Goal: Task Accomplishment & Management: Use online tool/utility

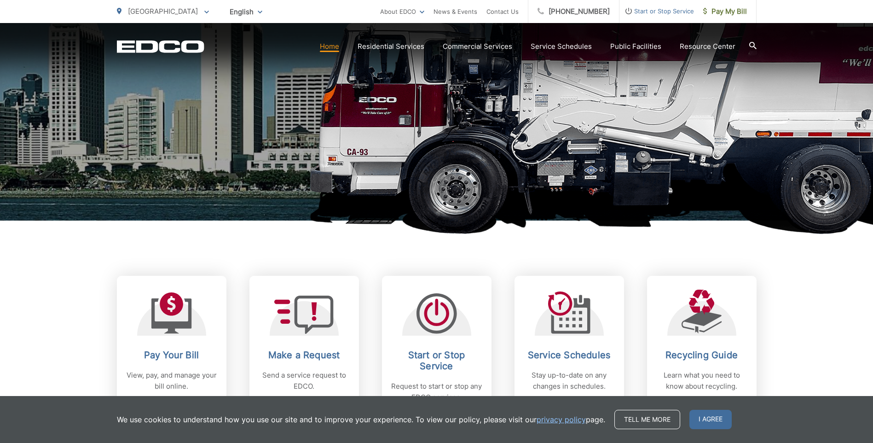
scroll to position [184, 0]
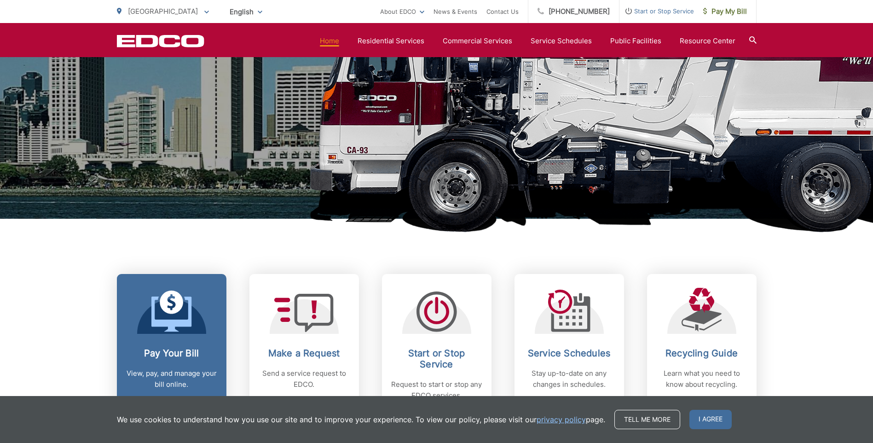
click at [145, 335] on link "Pay Your Bill View, pay, and manage your bill online." at bounding box center [172, 344] width 110 height 141
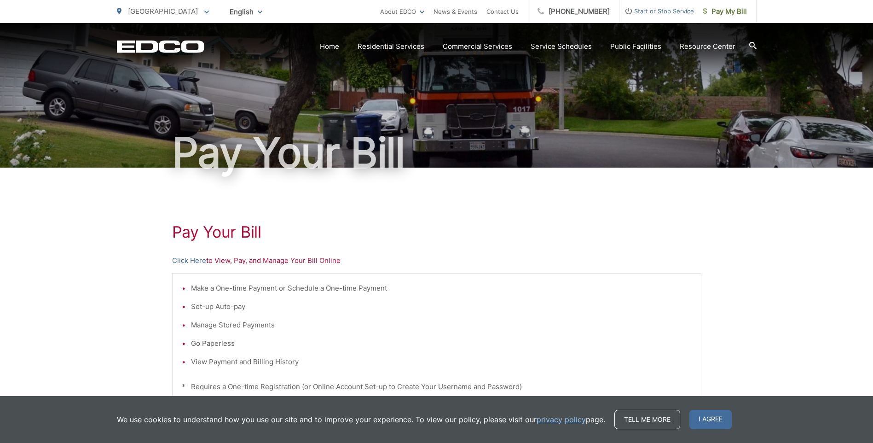
scroll to position [46, 0]
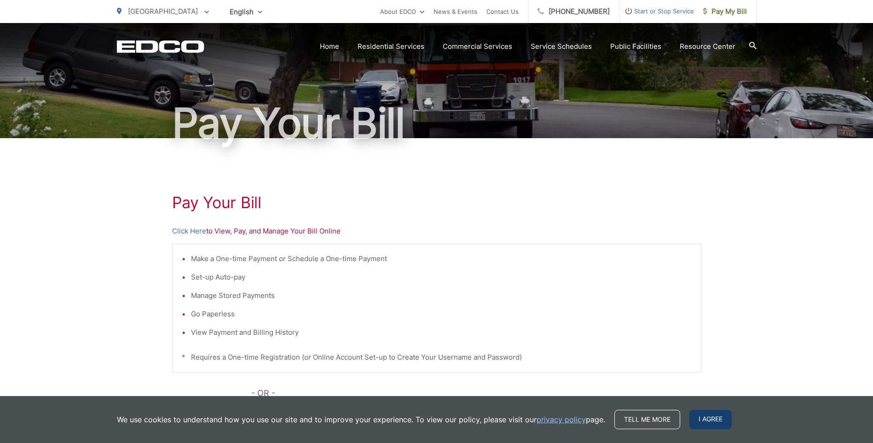
click at [695, 421] on span "I agree" at bounding box center [711, 419] width 42 height 19
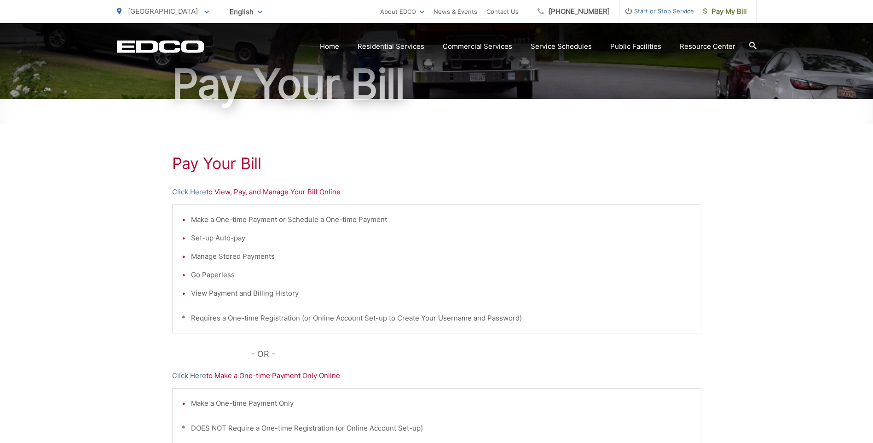
scroll to position [138, 0]
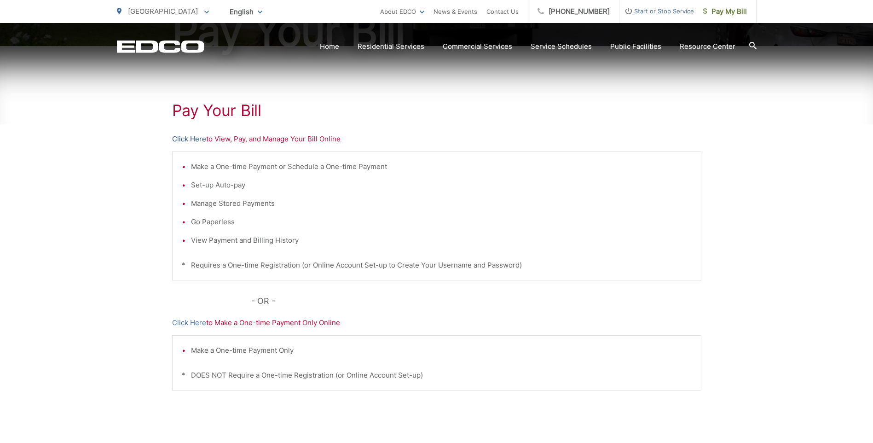
click at [180, 140] on link "Click Here" at bounding box center [189, 139] width 34 height 11
